Goal: Task Accomplishment & Management: Manage account settings

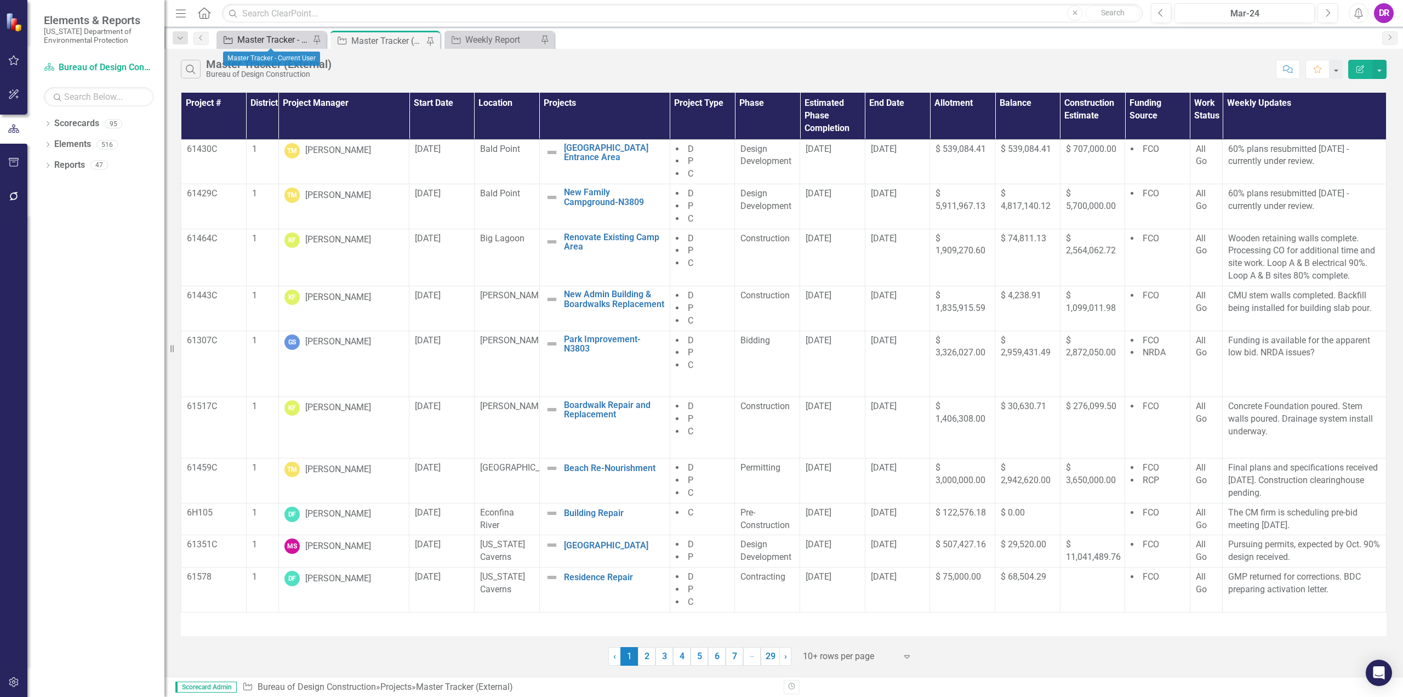
click at [285, 39] on div "Master Tracker - Current User" at bounding box center [273, 40] width 72 height 14
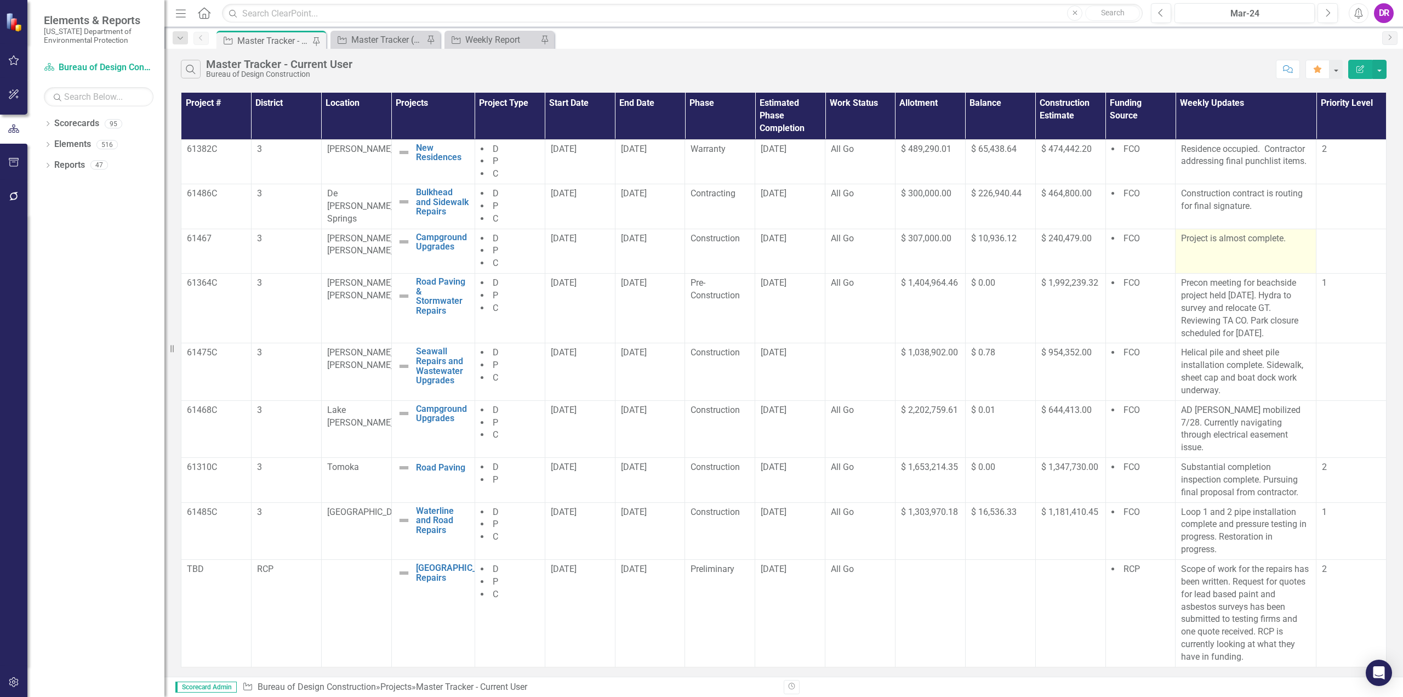
click at [1245, 240] on p "Project is almost complete." at bounding box center [1245, 238] width 129 height 13
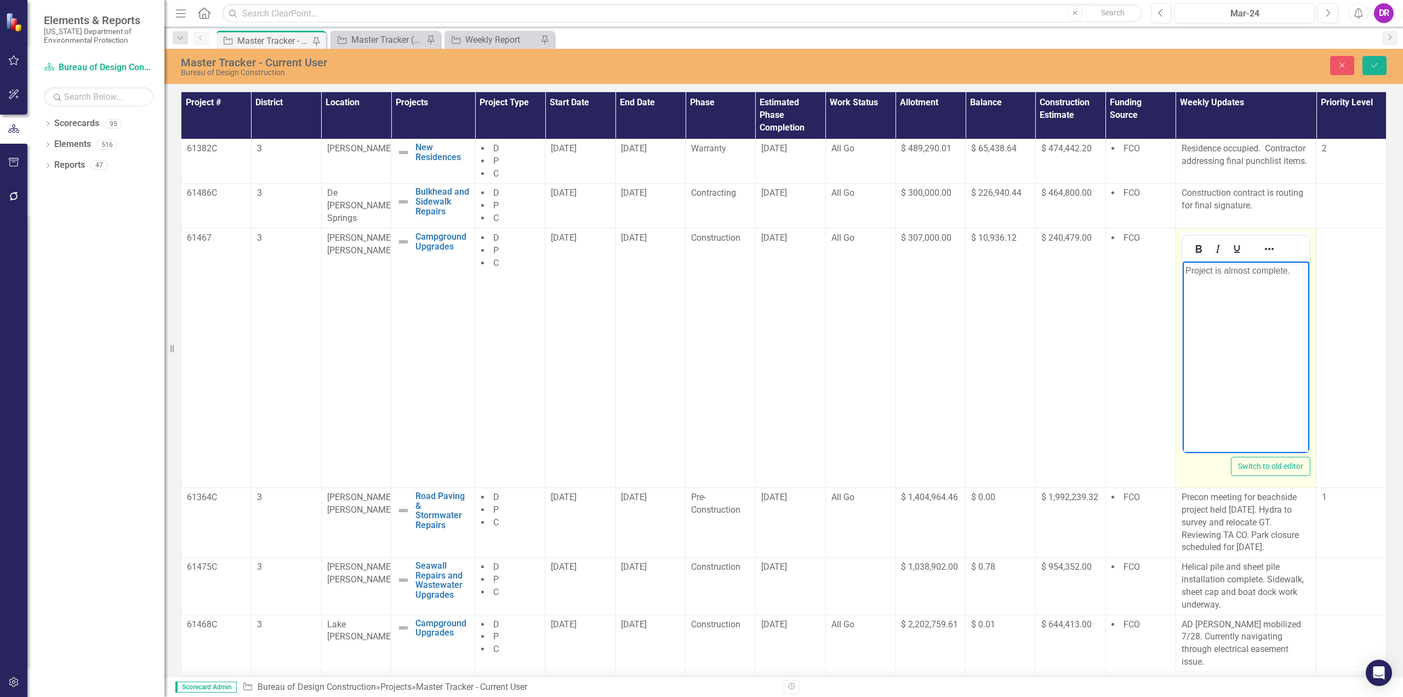
drag, startPoint x: 1288, startPoint y: 270, endPoint x: 1207, endPoint y: 272, distance: 81.7
click at [1207, 272] on p "Project is almost complete." at bounding box center [1246, 270] width 122 height 13
click at [1294, 271] on p "Project is almost complete." at bounding box center [1246, 270] width 122 height 13
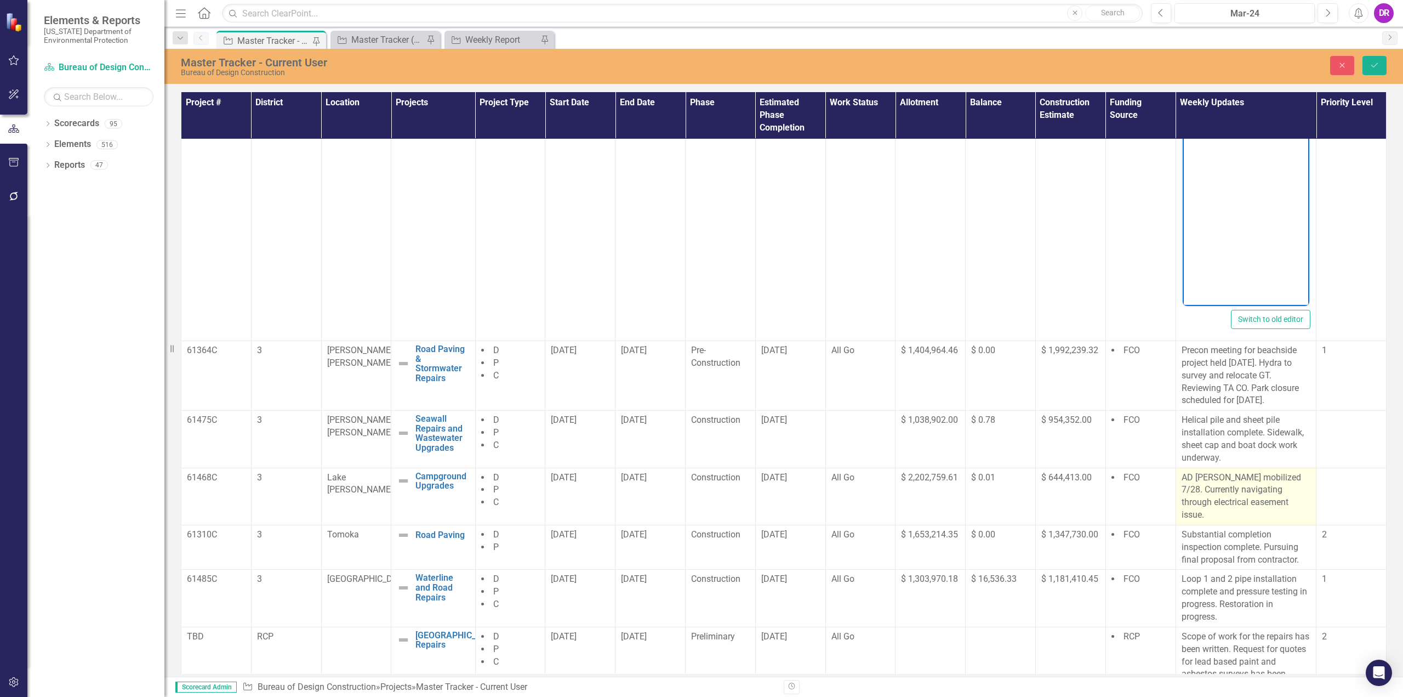
scroll to position [164, 0]
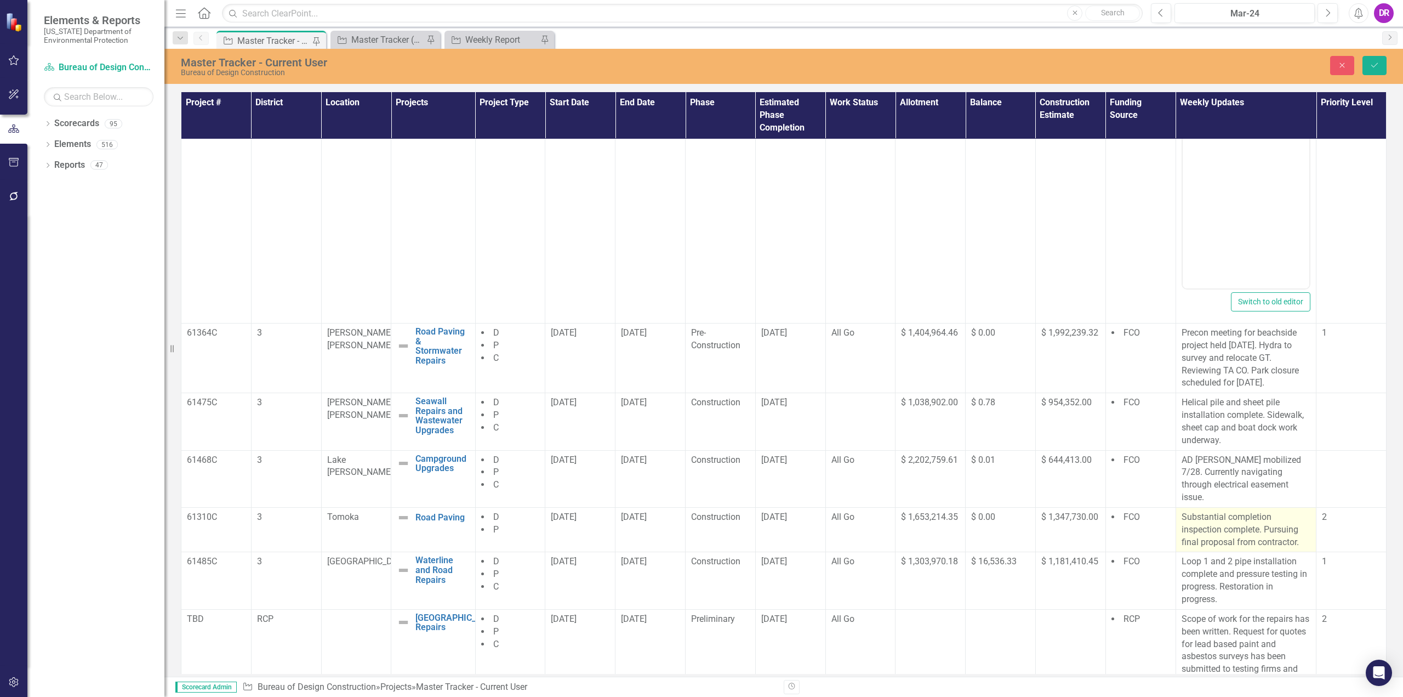
click at [1266, 515] on p "Substantial completion inspection complete. Pursuing final proposal from contra…" at bounding box center [1246, 530] width 129 height 38
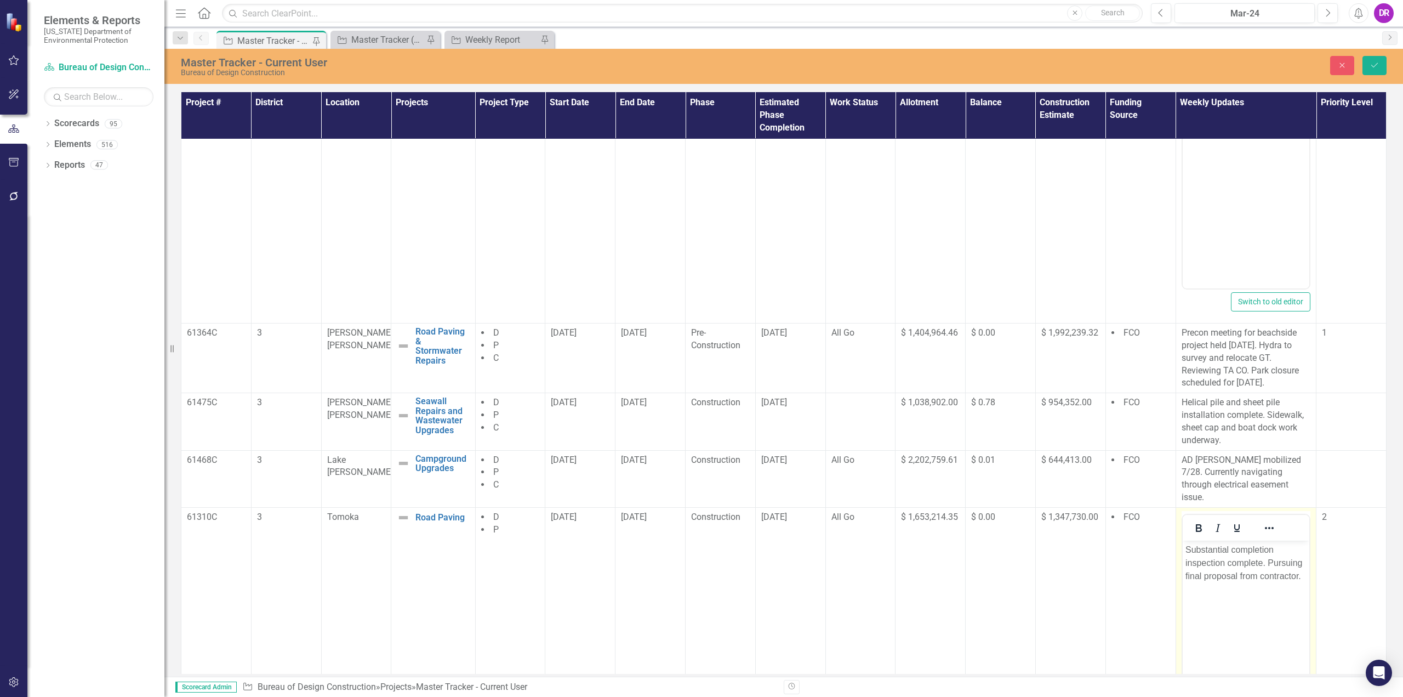
scroll to position [0, 0]
click at [1263, 575] on p "Substantial completion inspection complete. Pursuing final proposal from contra…" at bounding box center [1246, 562] width 122 height 39
click at [1257, 576] on p "Substantial completion inspection complete. Pursuing final proposal from contra…" at bounding box center [1246, 562] width 122 height 39
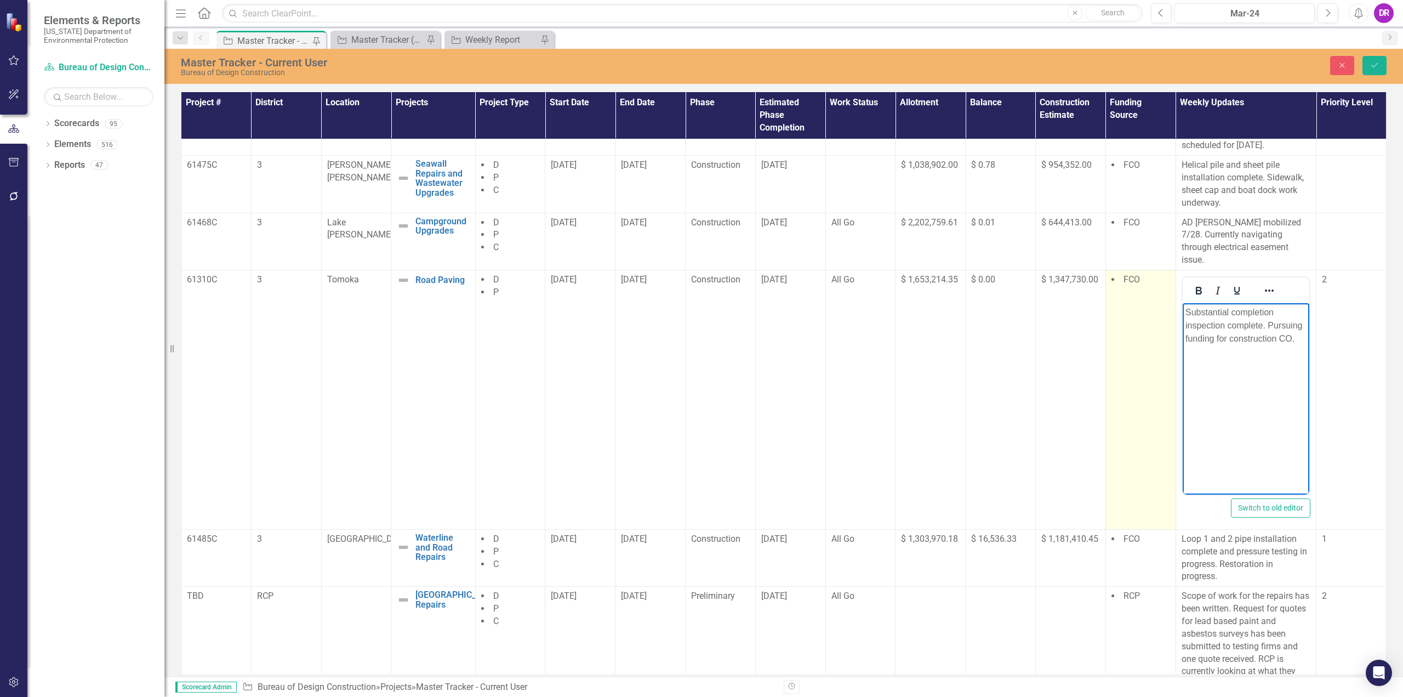
scroll to position [410, 0]
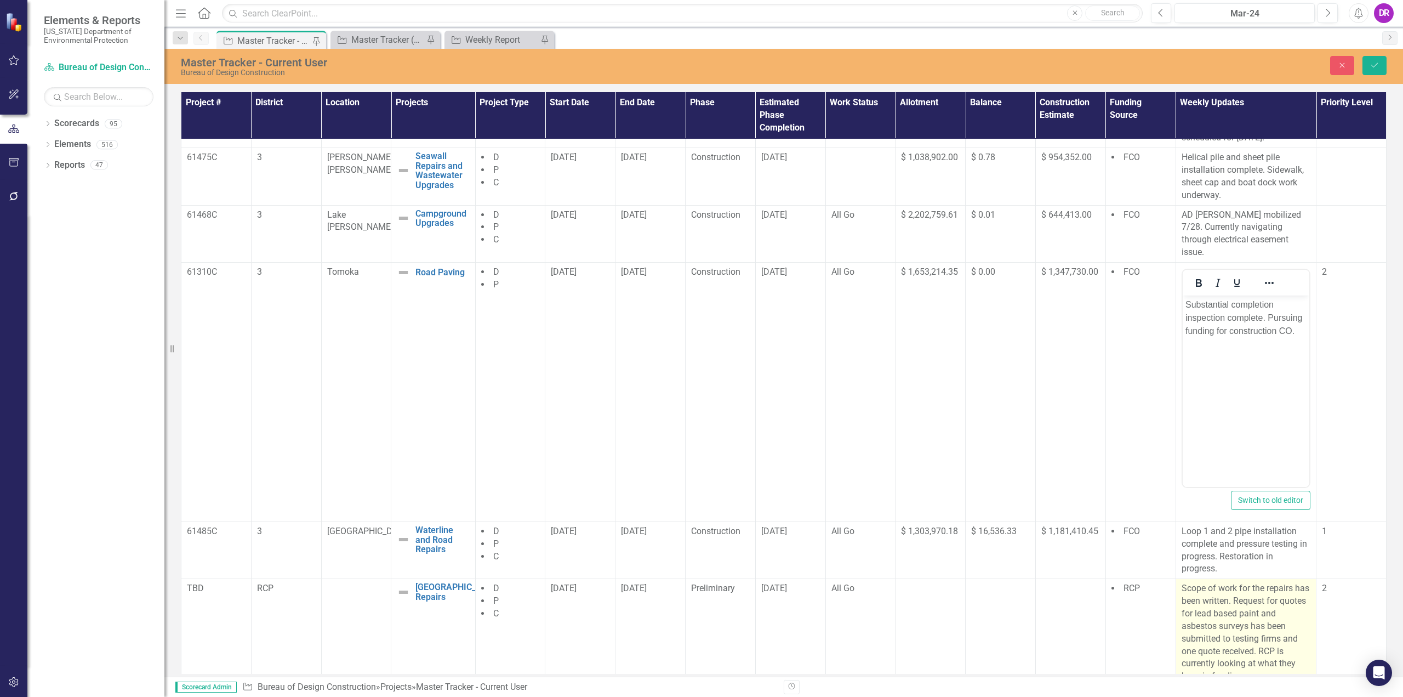
click at [1246, 587] on p "Scope of work for the repairs has been written. Request for quotes for lead bas…" at bounding box center [1246, 632] width 129 height 100
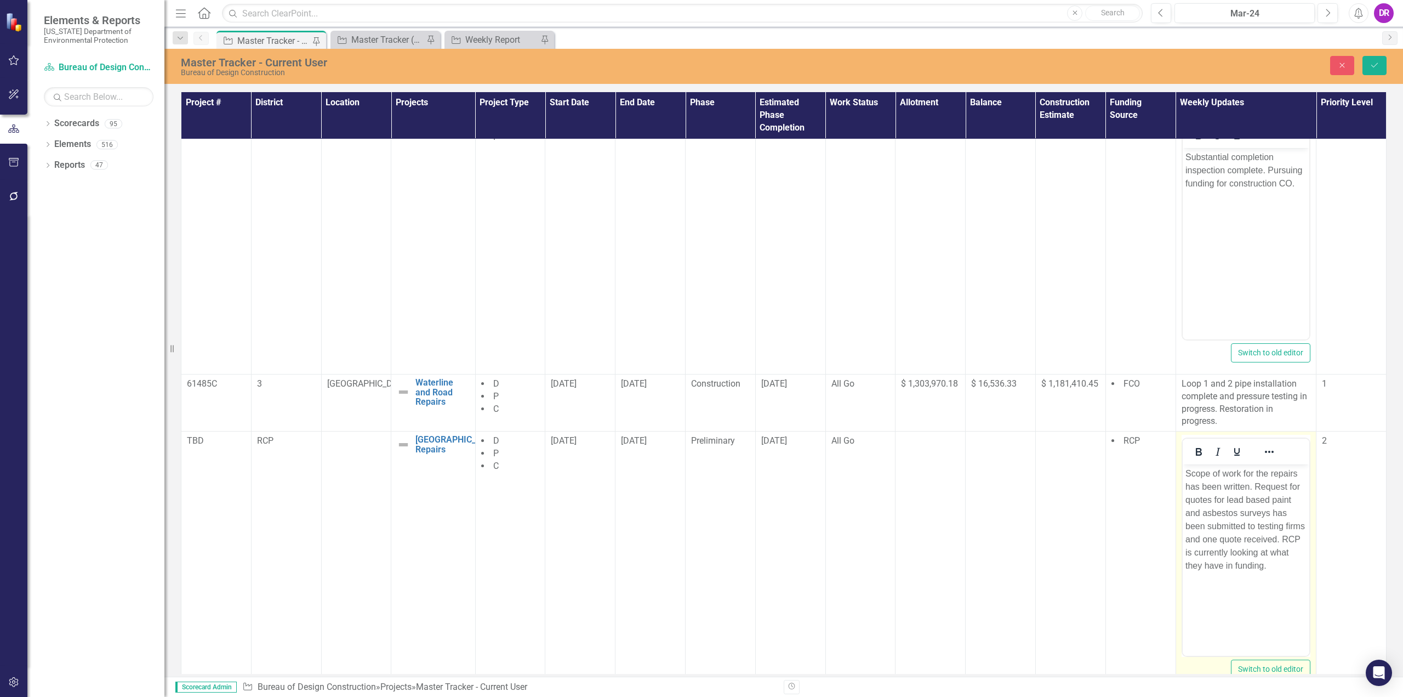
scroll to position [561, 0]
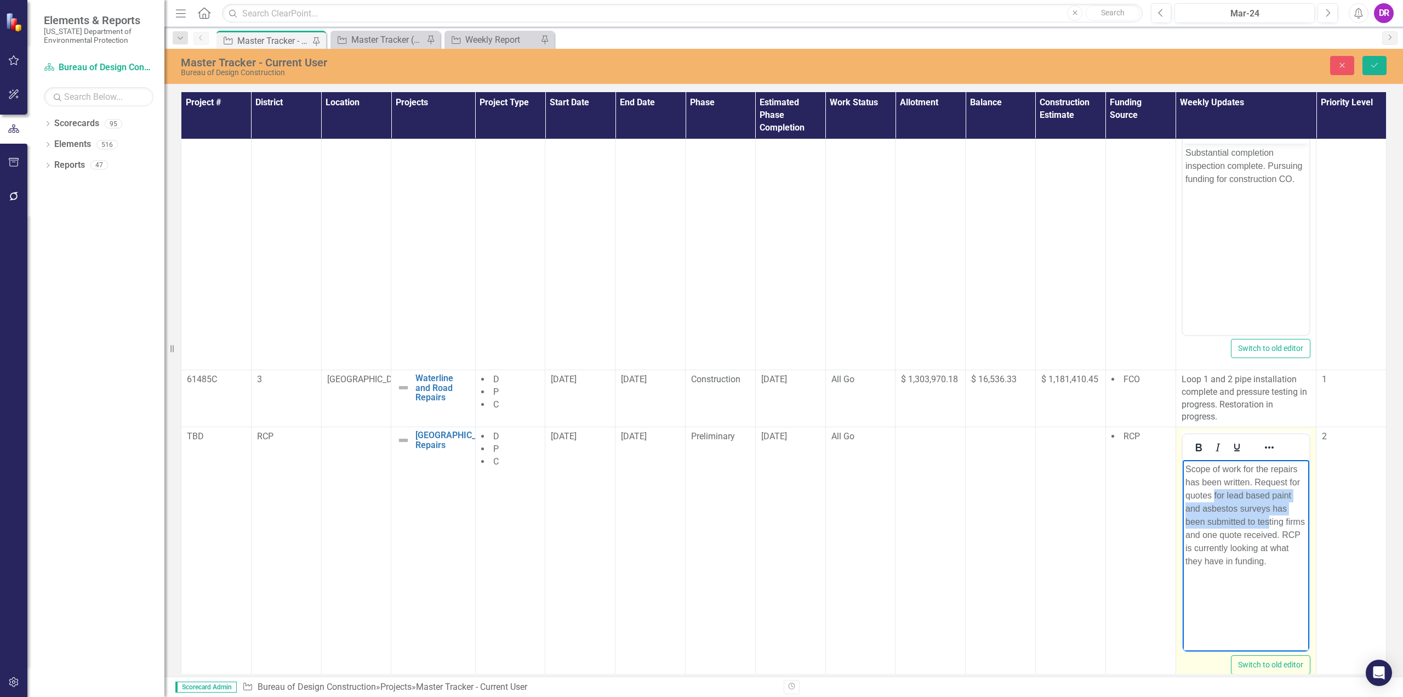
drag, startPoint x: 1213, startPoint y: 492, endPoint x: 1269, endPoint y: 518, distance: 61.6
click at [1269, 518] on p "Scope of work for the repairs has been written. Request for quotes for lead bas…" at bounding box center [1246, 515] width 122 height 105
drag, startPoint x: 1200, startPoint y: 534, endPoint x: 1252, endPoint y: 482, distance: 73.3
click at [1252, 482] on p "Scope of work for the repairs has been written. Request for quotes for lead bas…" at bounding box center [1246, 515] width 122 height 105
click at [1279, 492] on p "Scope of work for the repairs has been written. One quote received and awarded …" at bounding box center [1246, 496] width 122 height 66
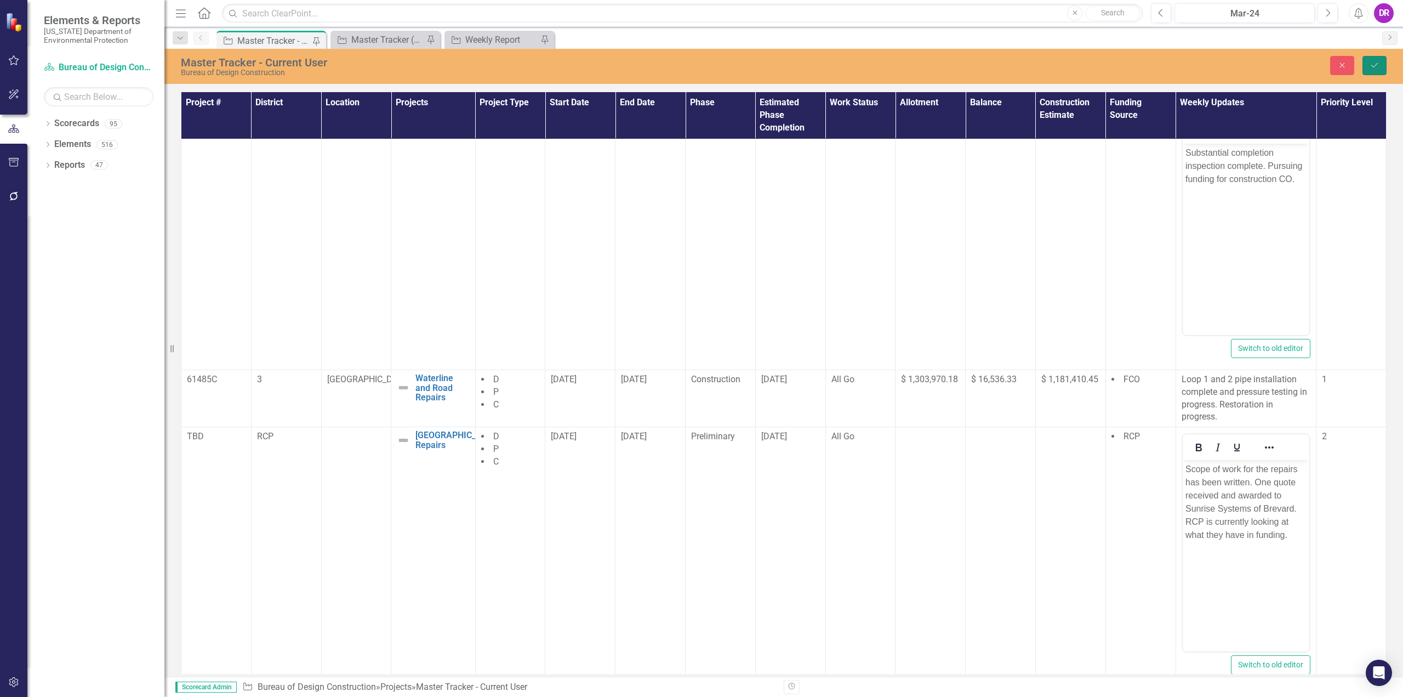
click at [1383, 68] on button "Save" at bounding box center [1375, 65] width 24 height 19
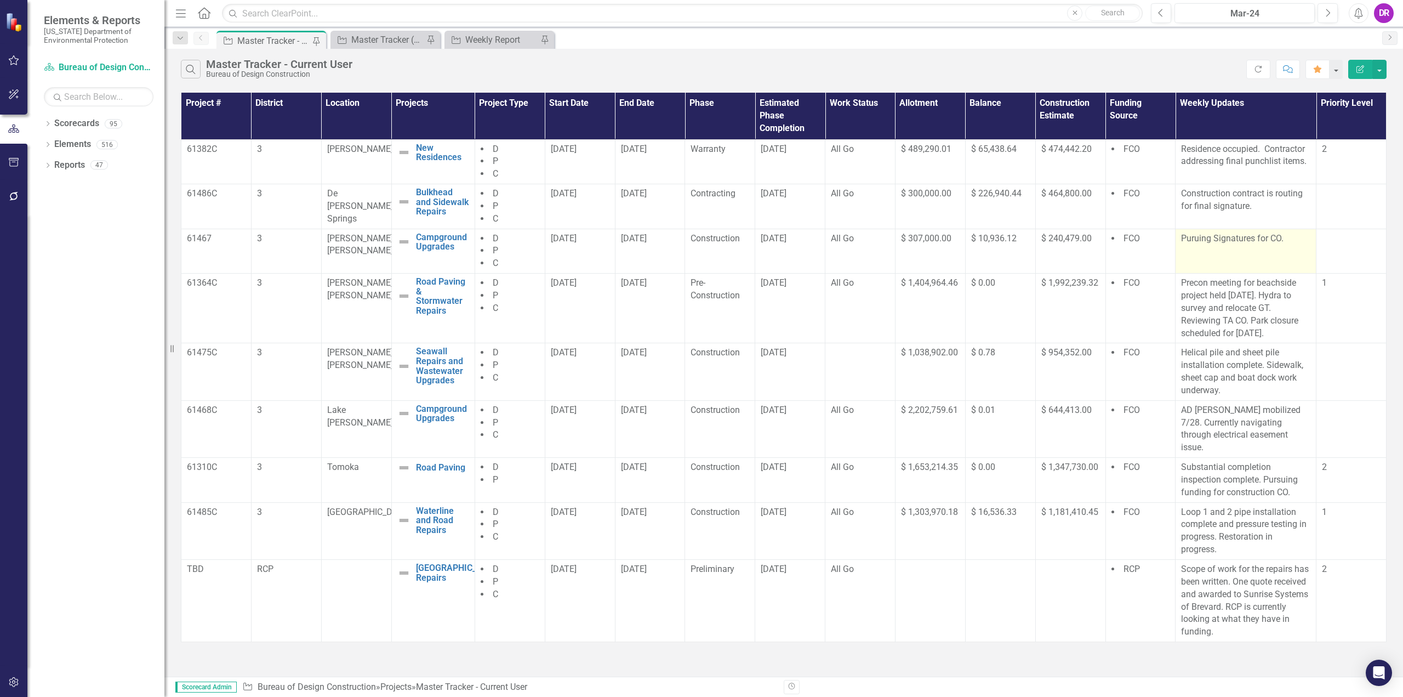
click at [1200, 240] on p "Puruing Signatures for CO." at bounding box center [1245, 238] width 129 height 13
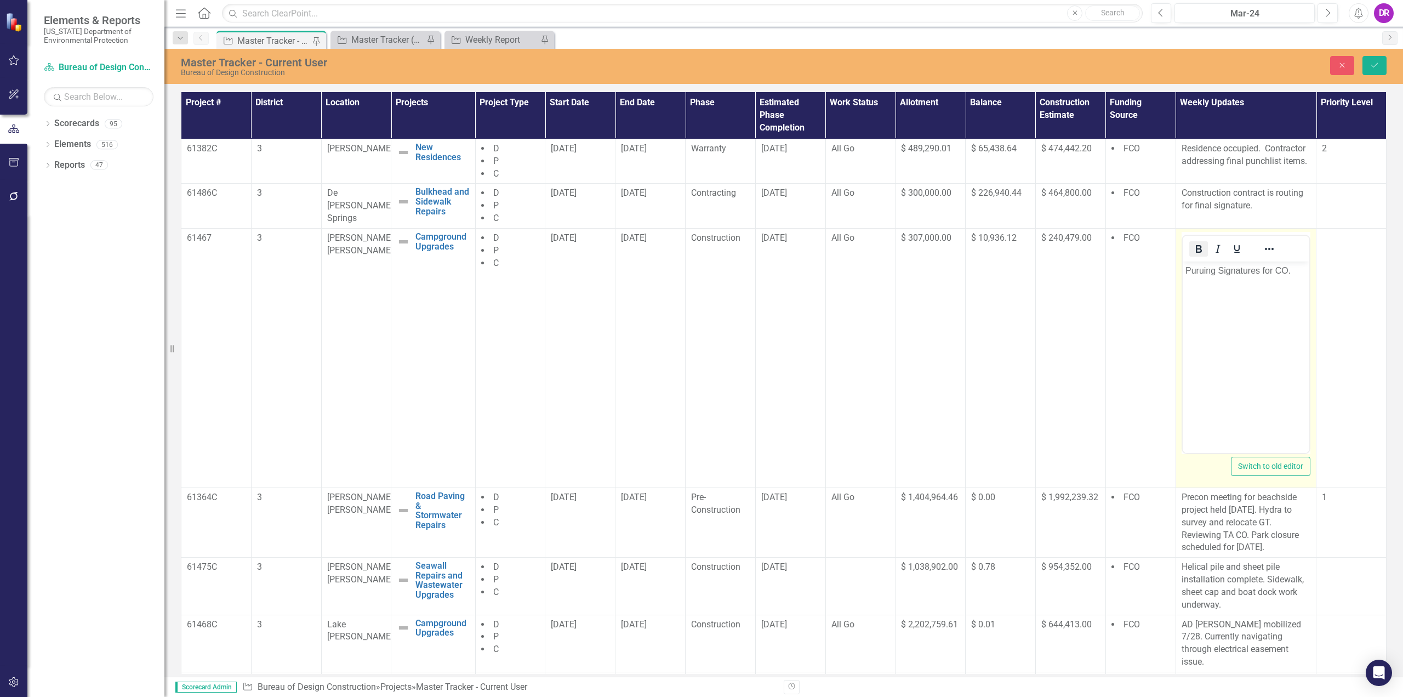
scroll to position [0, 0]
click at [1199, 269] on p "Puruing Signatures for CO." at bounding box center [1246, 270] width 122 height 13
click at [1375, 60] on button "Save" at bounding box center [1375, 65] width 24 height 19
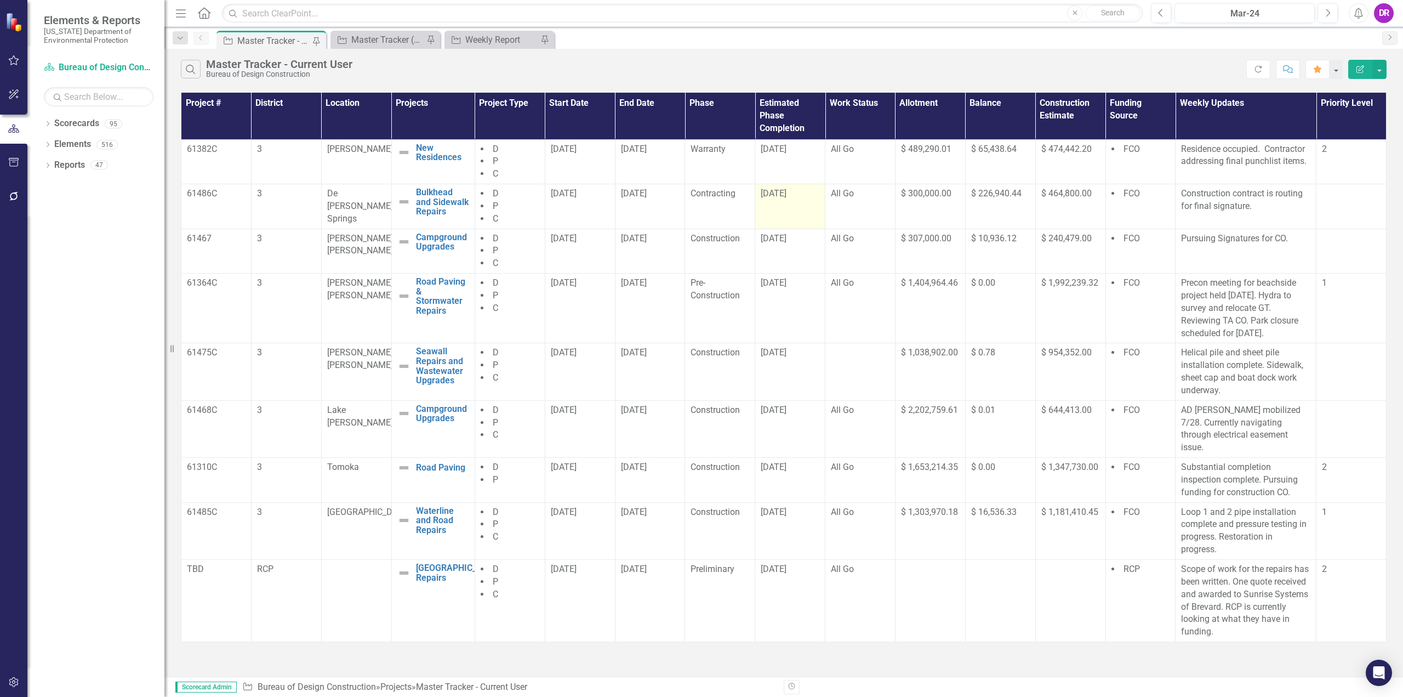
click at [780, 190] on span "[DATE]" at bounding box center [774, 193] width 26 height 10
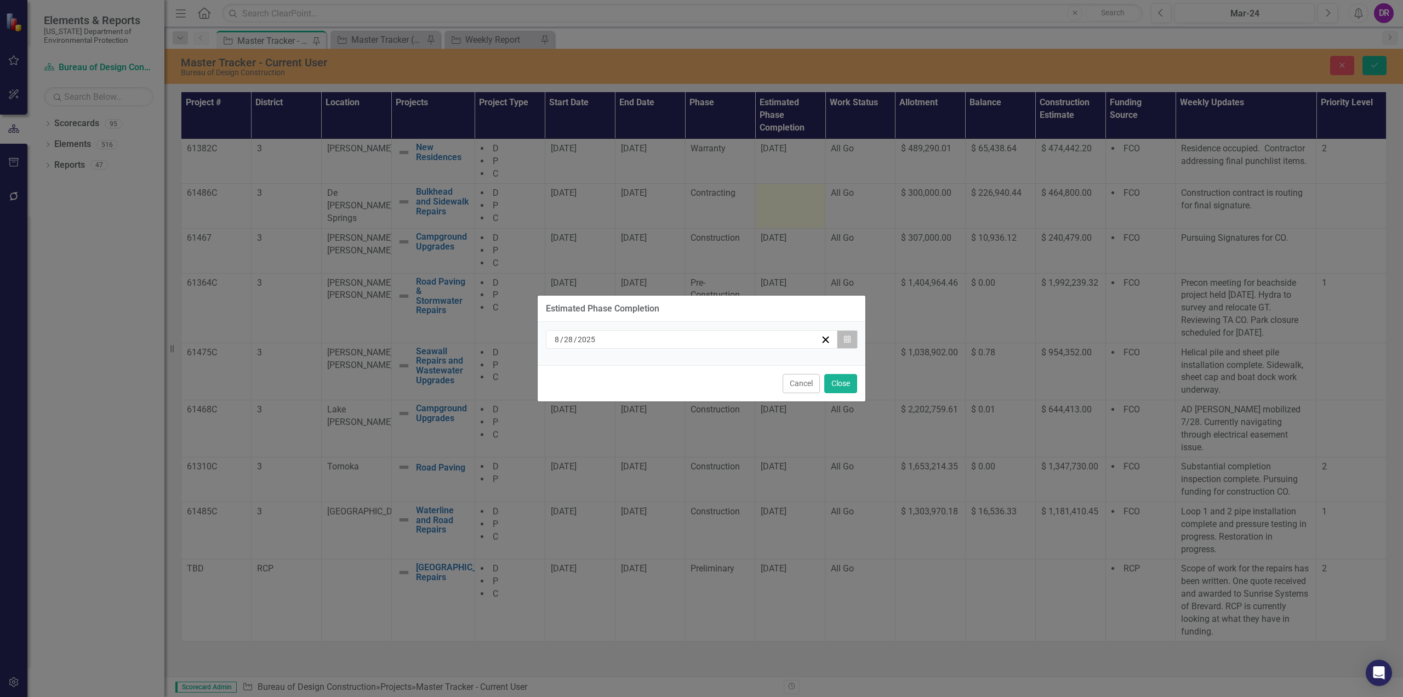
click at [853, 338] on button "Calendar" at bounding box center [847, 339] width 21 height 19
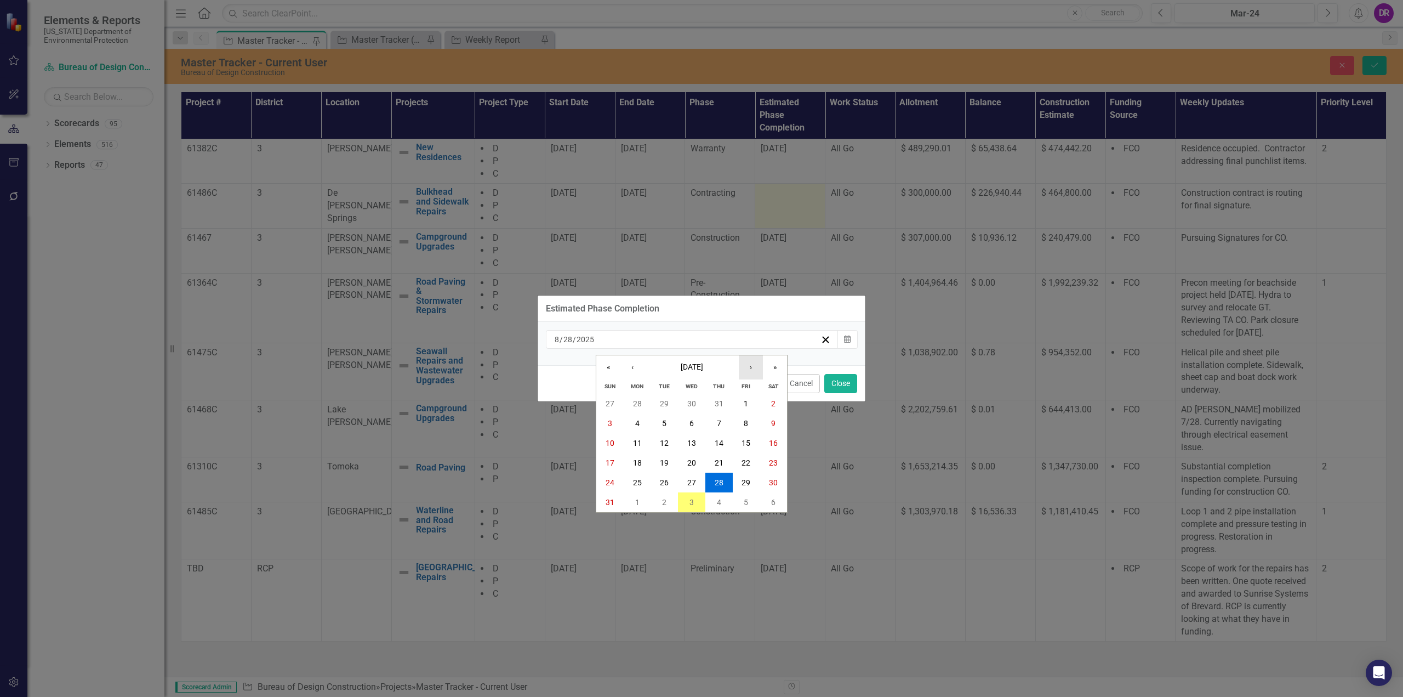
click at [746, 368] on button "›" at bounding box center [751, 367] width 24 height 24
click at [640, 445] on abbr "15" at bounding box center [637, 443] width 9 height 9
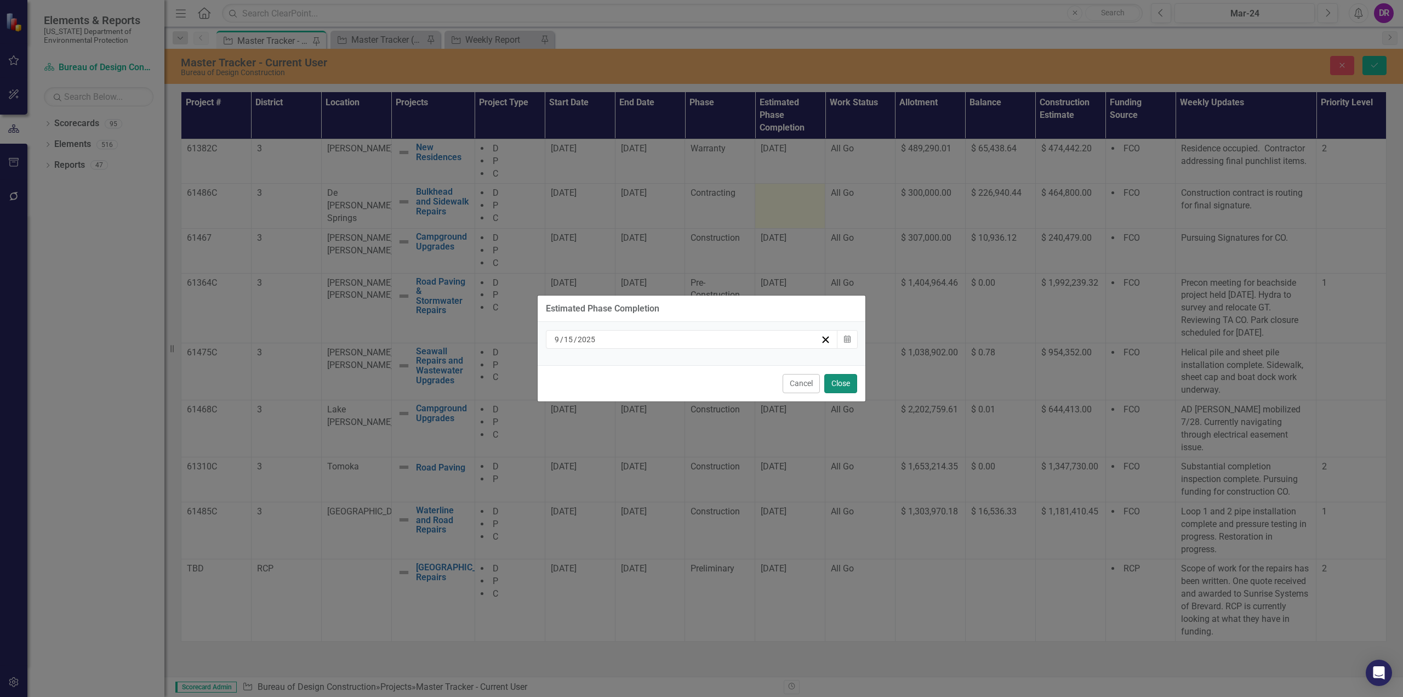
click at [842, 389] on button "Close" at bounding box center [840, 383] width 33 height 19
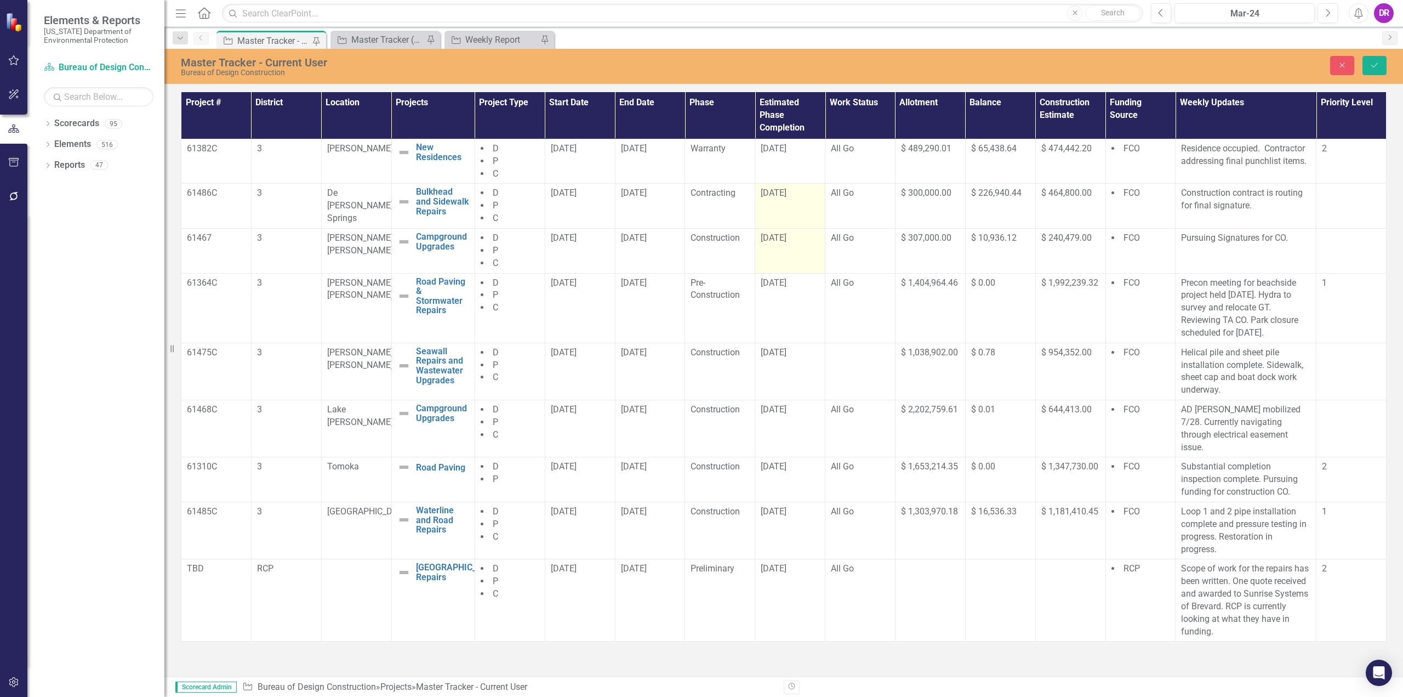
click at [782, 239] on span "[DATE]" at bounding box center [774, 237] width 26 height 10
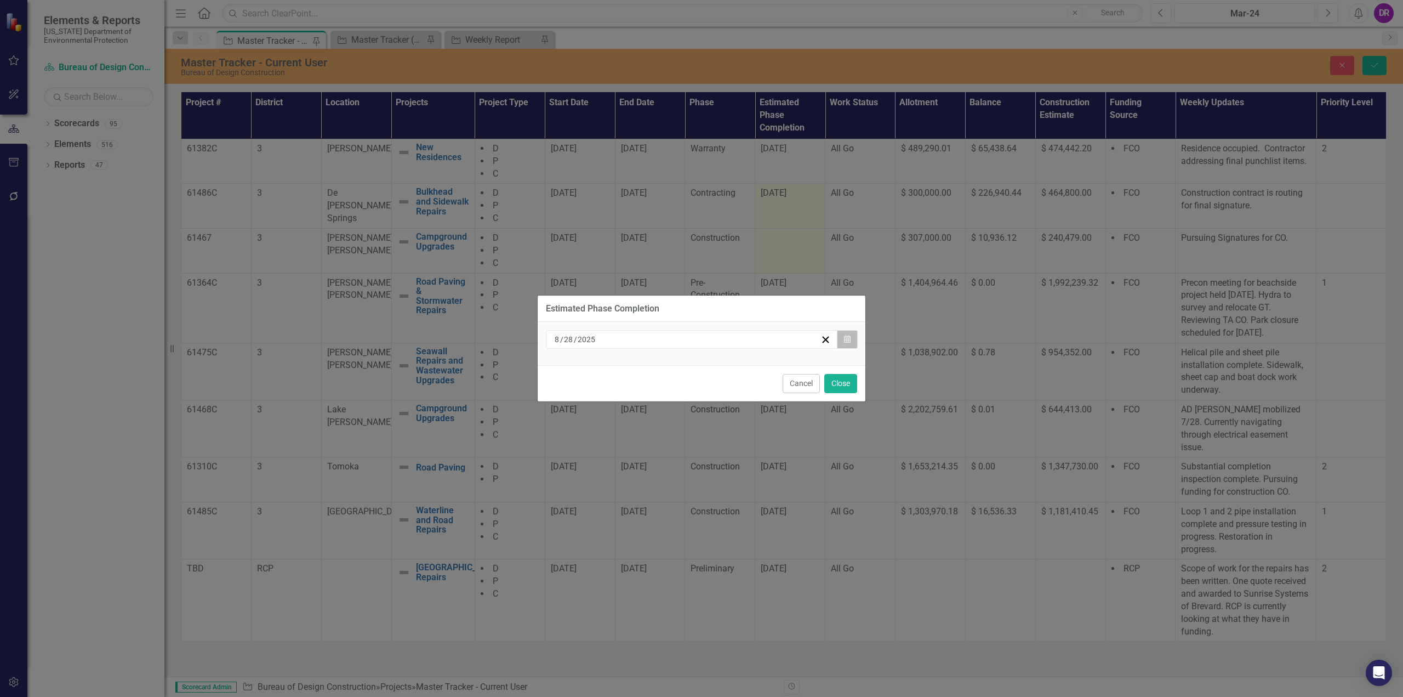
click at [848, 342] on icon "Calendar" at bounding box center [847, 339] width 7 height 8
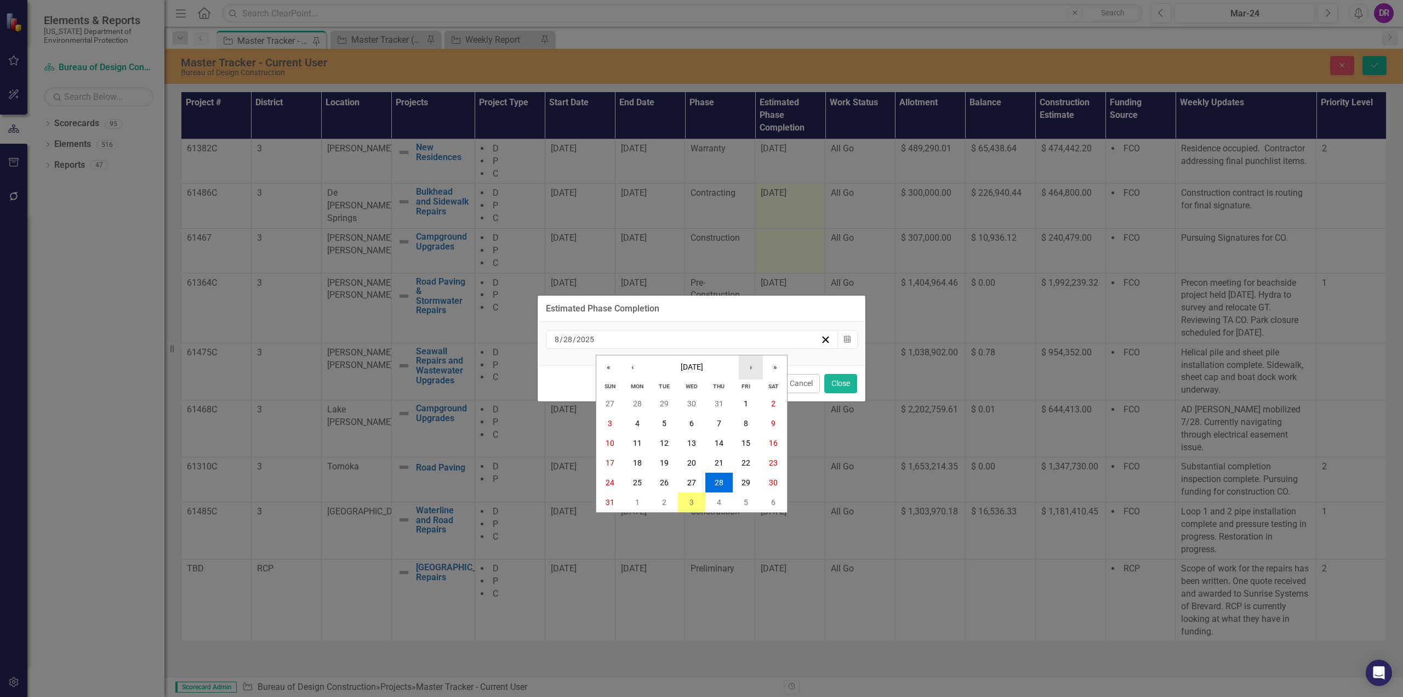
click at [744, 374] on button "›" at bounding box center [751, 367] width 24 height 24
click at [689, 459] on abbr "24" at bounding box center [691, 462] width 9 height 9
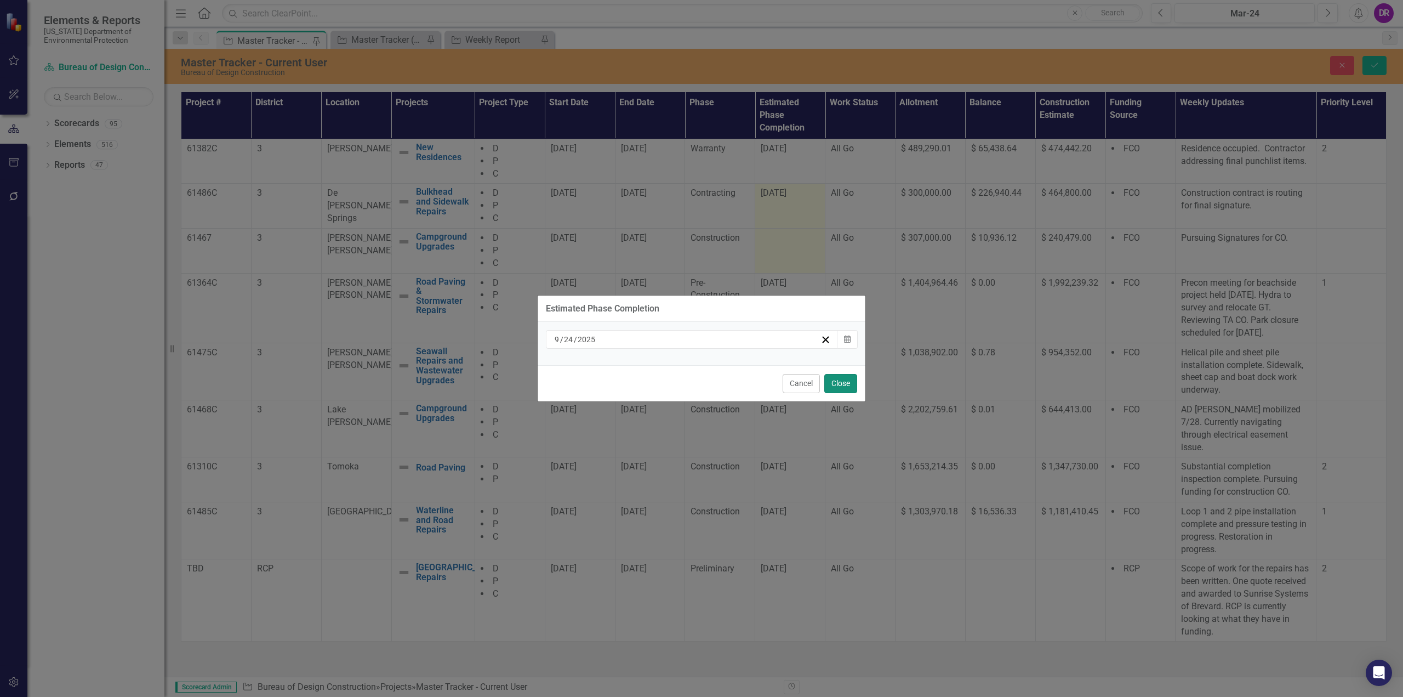
click at [835, 381] on button "Close" at bounding box center [840, 383] width 33 height 19
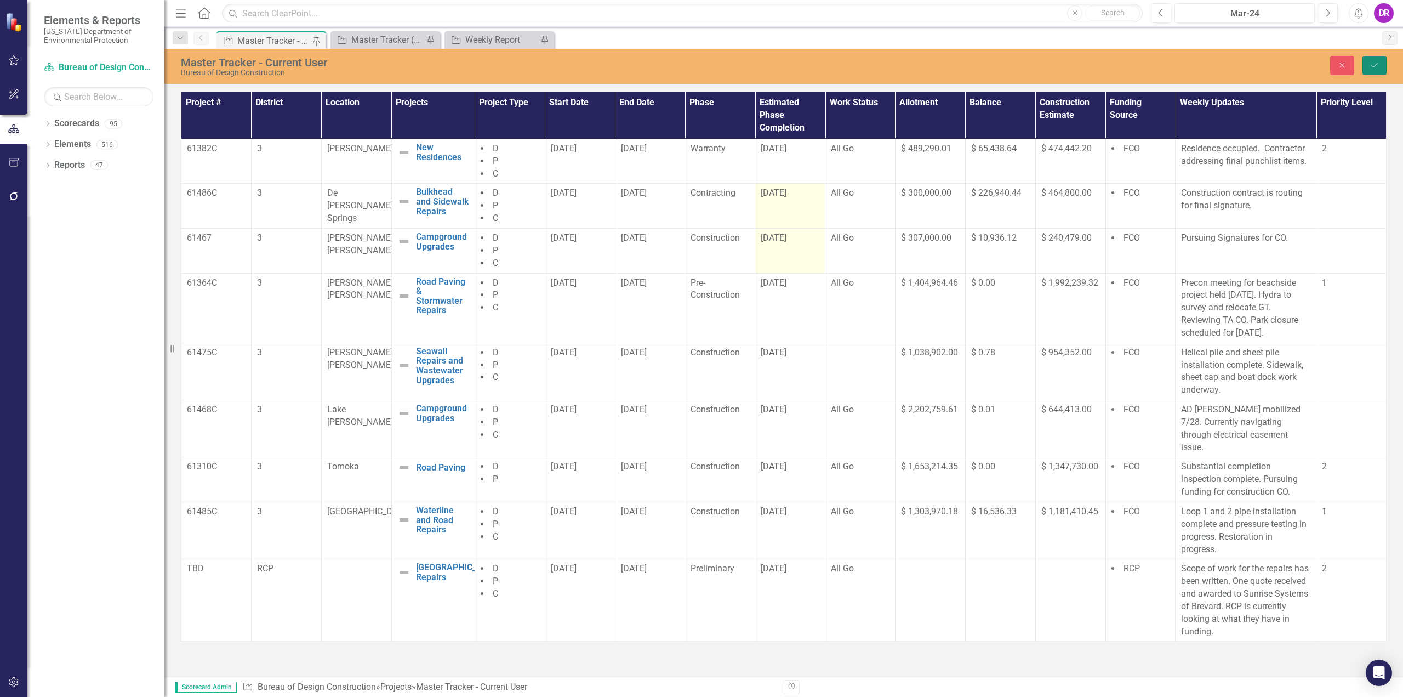
click at [1377, 70] on button "Save" at bounding box center [1375, 65] width 24 height 19
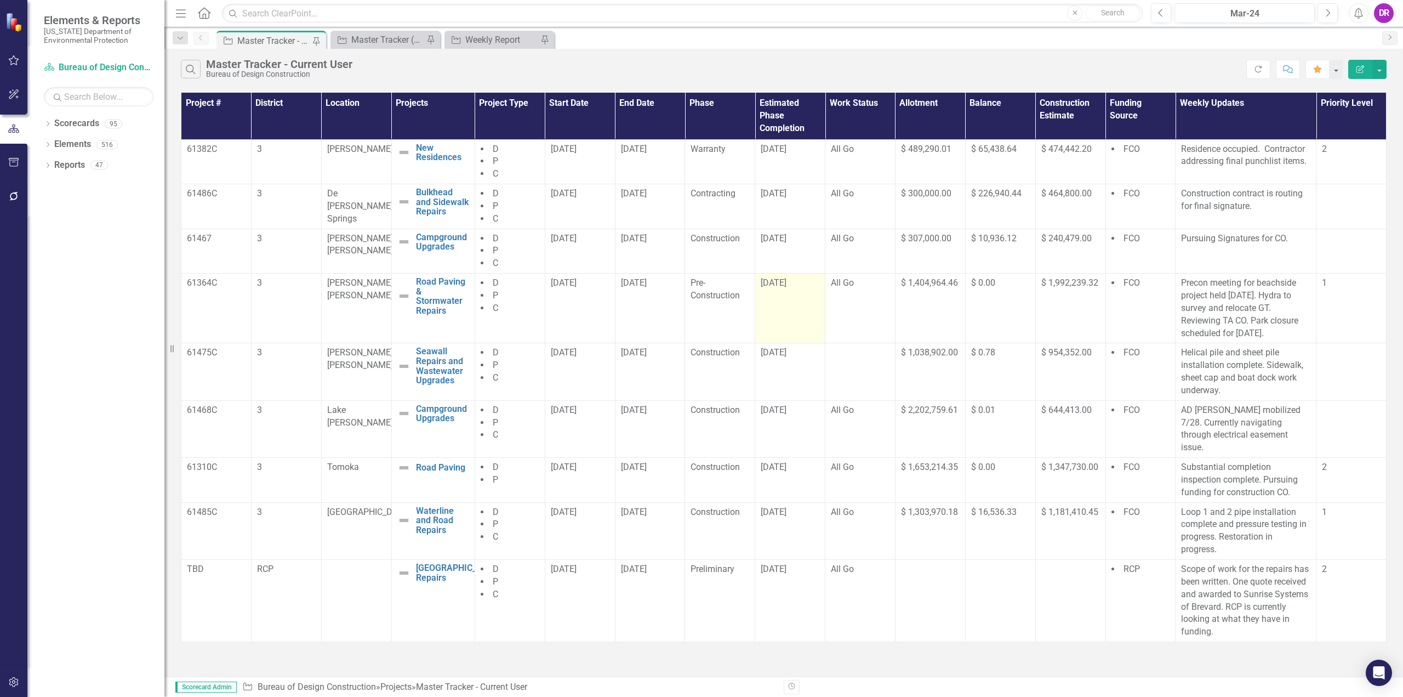
click at [778, 280] on span "[DATE]" at bounding box center [774, 282] width 26 height 10
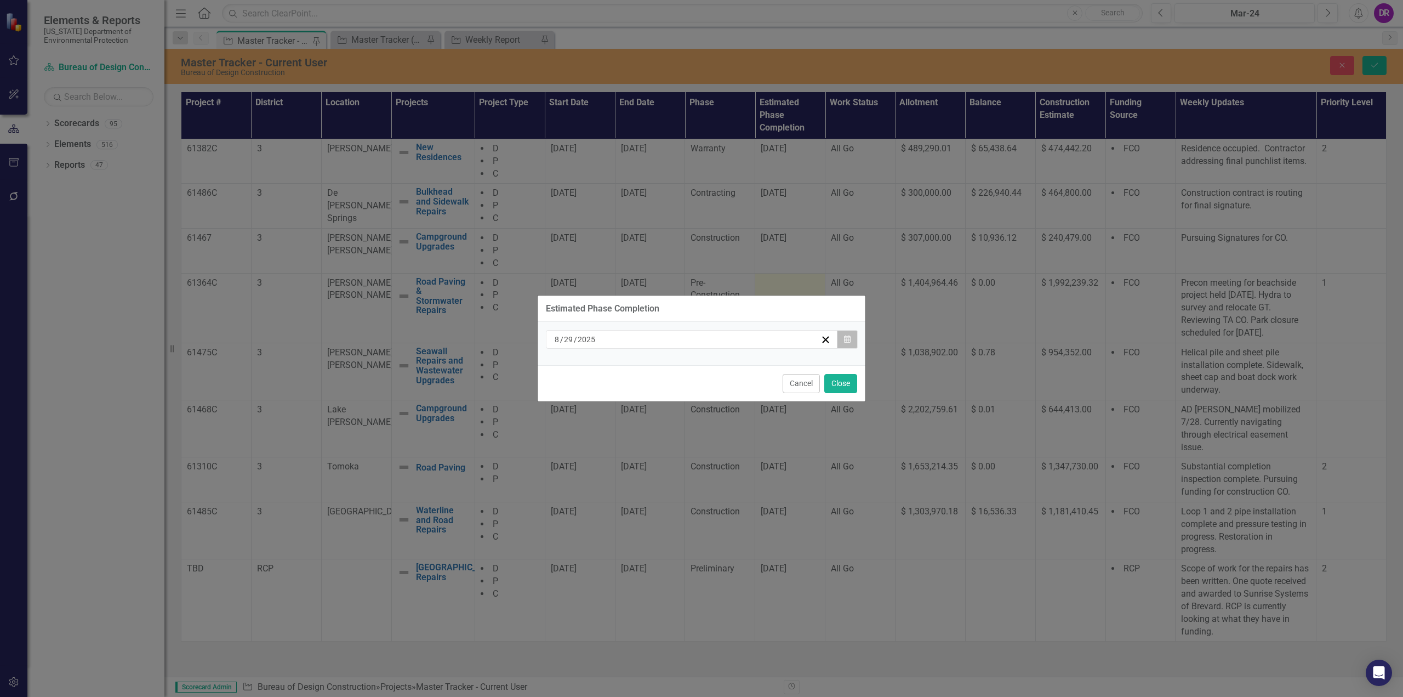
click at [848, 340] on icon "Calendar" at bounding box center [847, 339] width 7 height 8
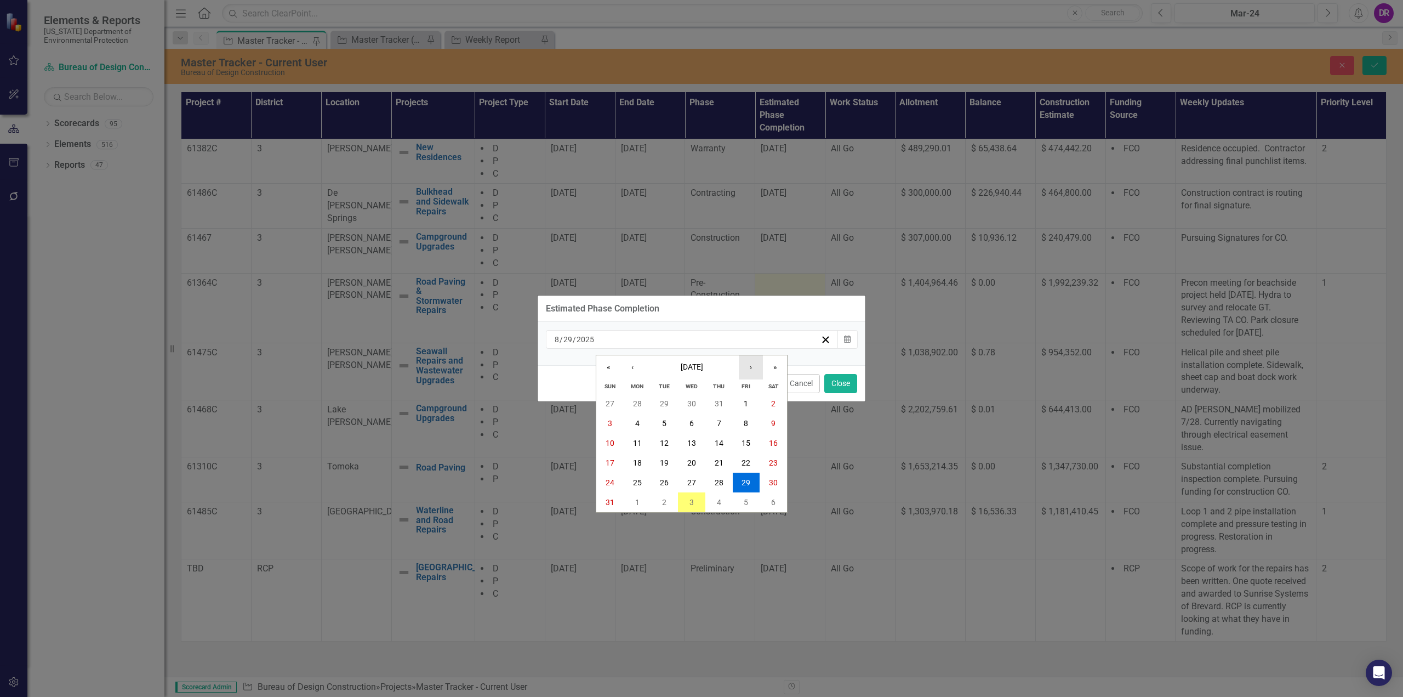
click at [746, 369] on button "›" at bounding box center [751, 367] width 24 height 24
click at [744, 444] on abbr "19" at bounding box center [746, 443] width 9 height 9
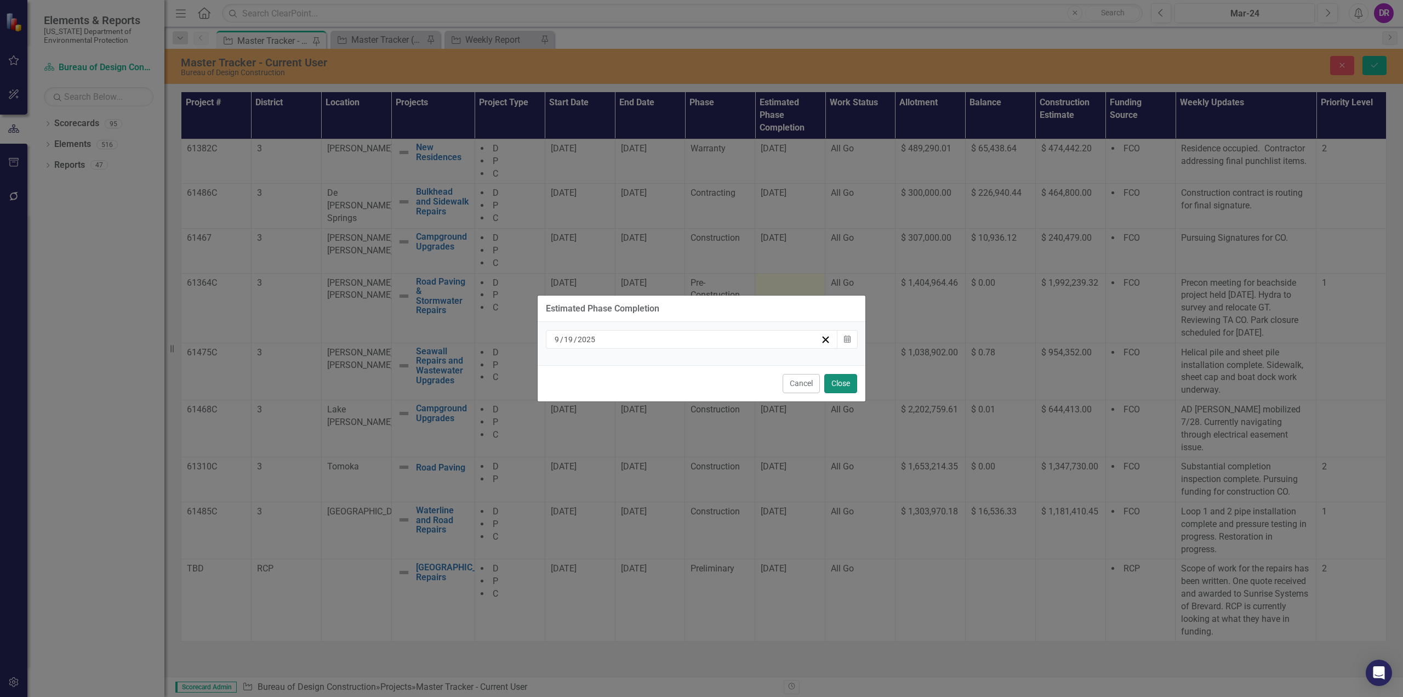
click at [838, 378] on button "Close" at bounding box center [840, 383] width 33 height 19
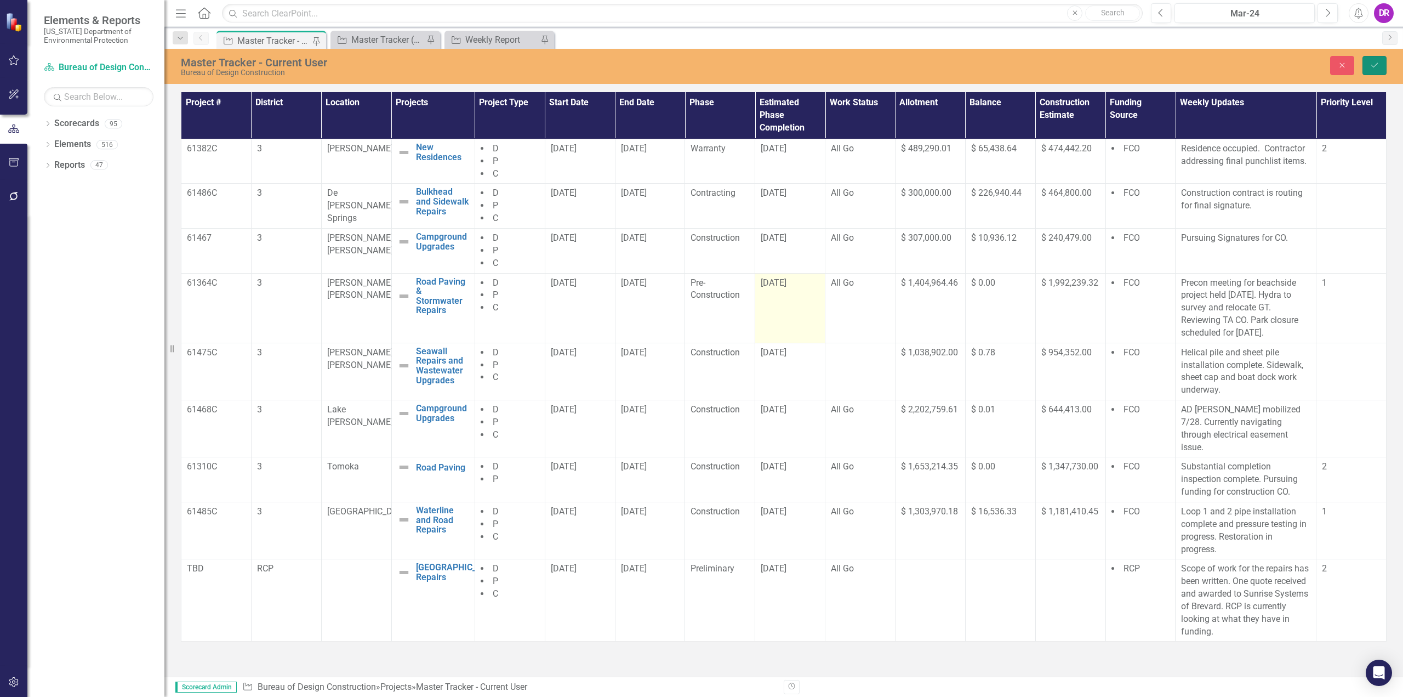
click at [1376, 66] on icon "Save" at bounding box center [1375, 65] width 10 height 8
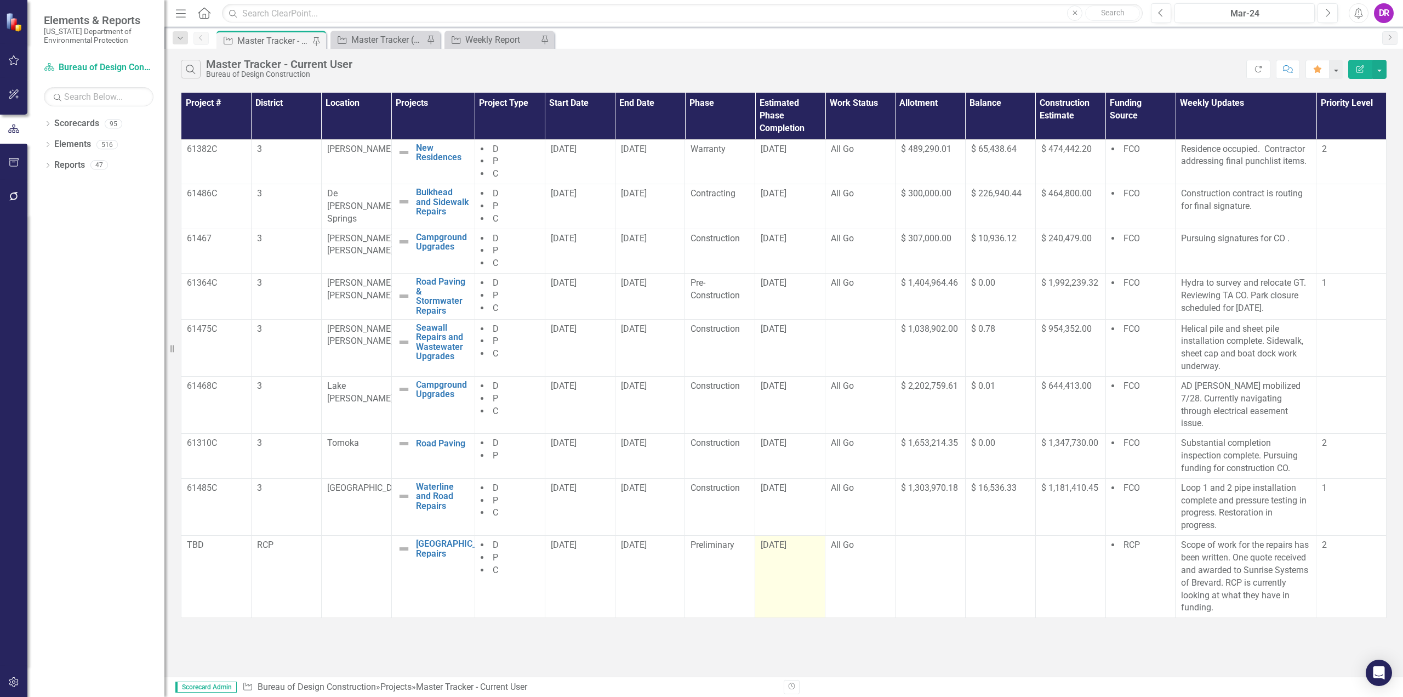
click at [781, 539] on span "[DATE]" at bounding box center [774, 544] width 26 height 10
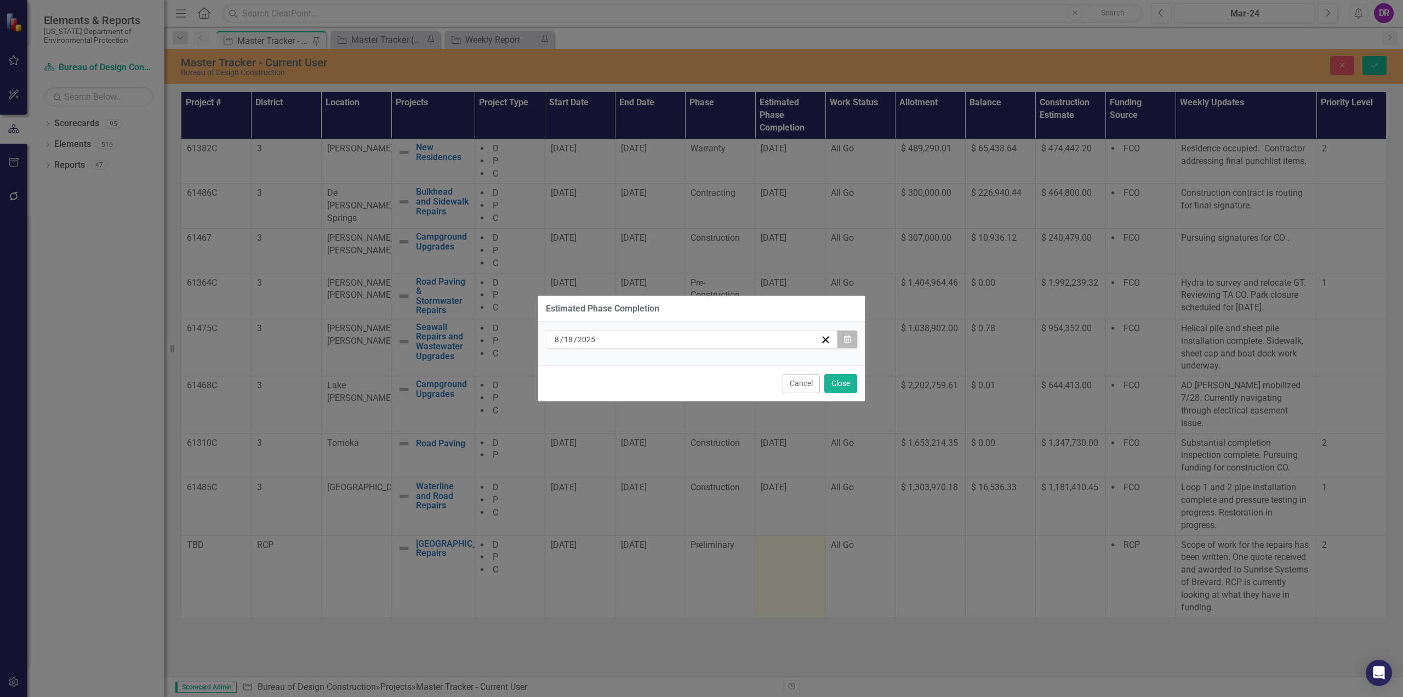
click at [848, 344] on button "Calendar" at bounding box center [847, 339] width 21 height 19
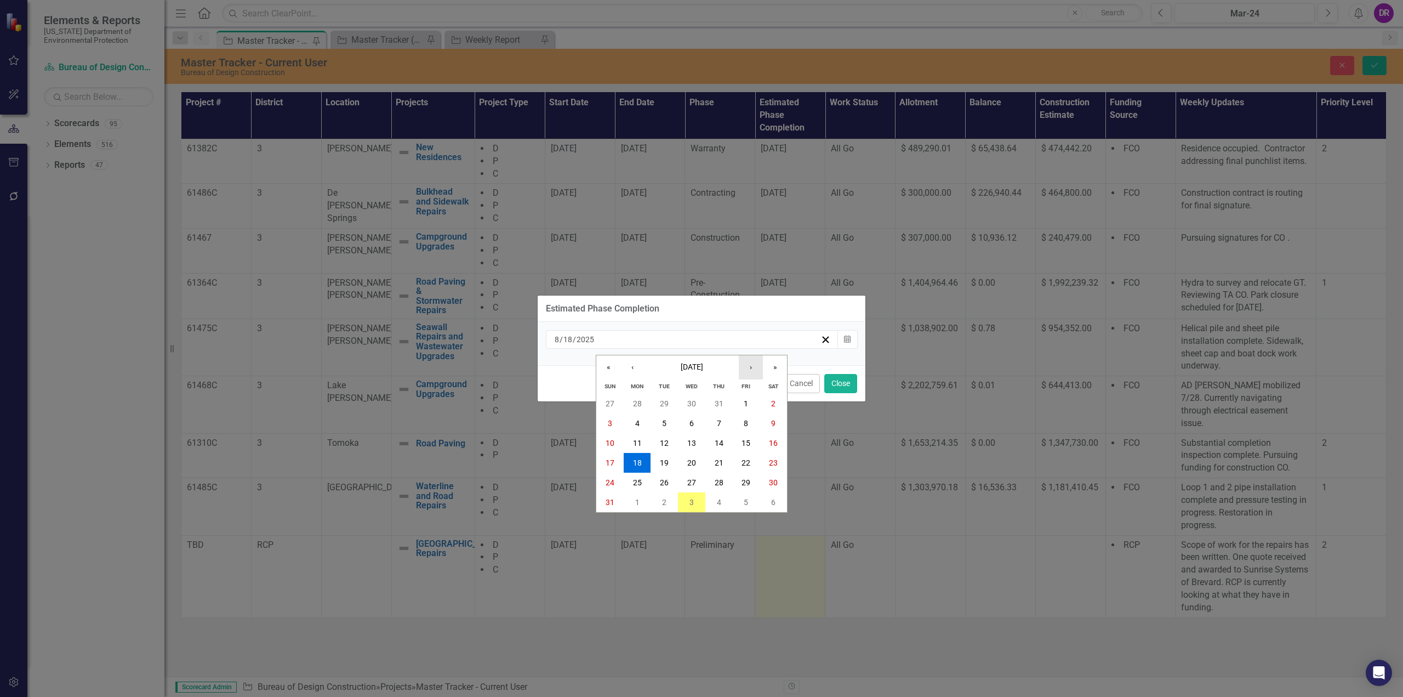
click at [747, 362] on button "›" at bounding box center [751, 367] width 24 height 24
click at [645, 438] on button "15" at bounding box center [637, 443] width 27 height 20
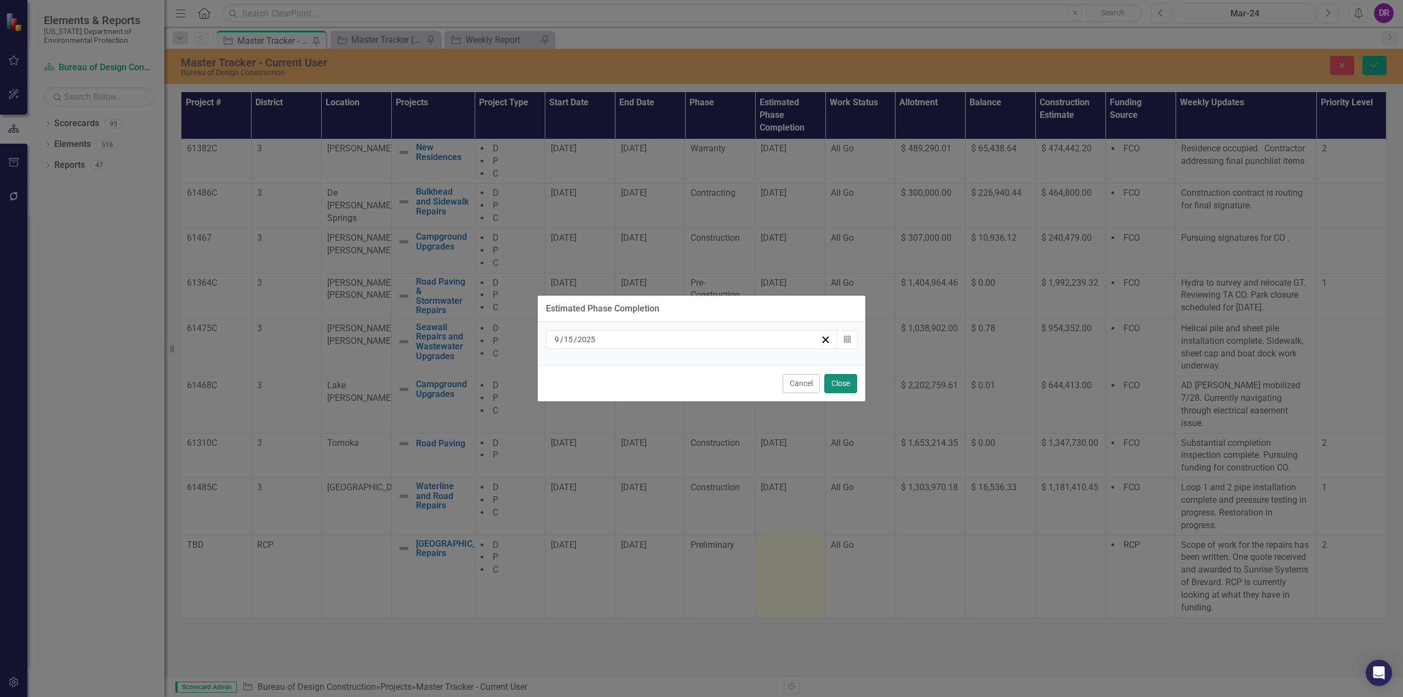
click at [854, 384] on button "Close" at bounding box center [840, 383] width 33 height 19
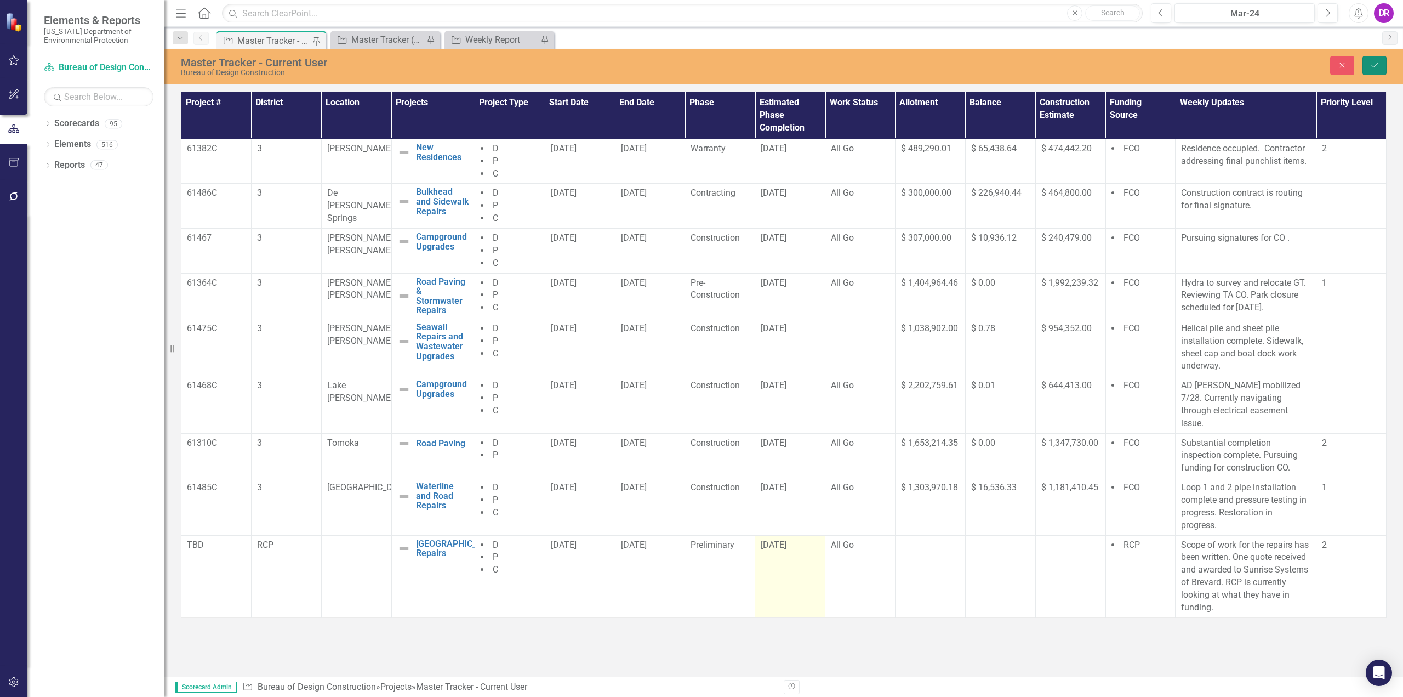
click at [1367, 59] on button "Save" at bounding box center [1375, 65] width 24 height 19
